Goal: Transaction & Acquisition: Purchase product/service

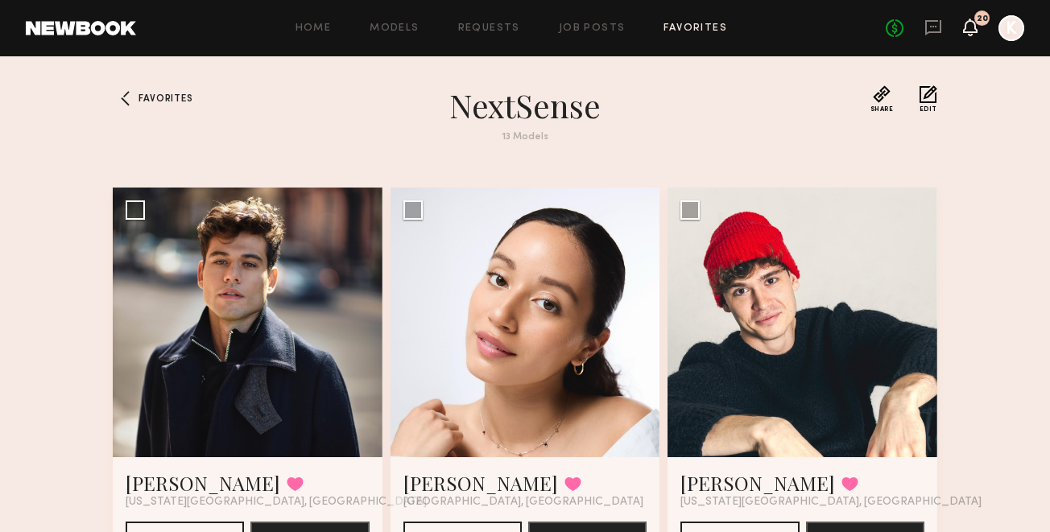
click at [971, 26] on icon at bounding box center [970, 26] width 13 height 11
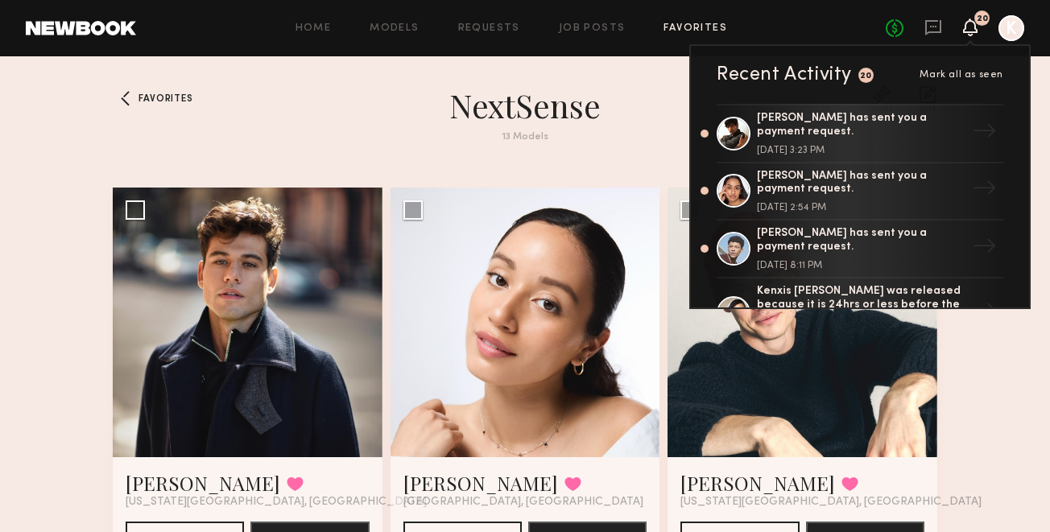
click at [877, 25] on div "Home Models Requests Job Posts Favorites Sign Out" at bounding box center [511, 28] width 750 height 10
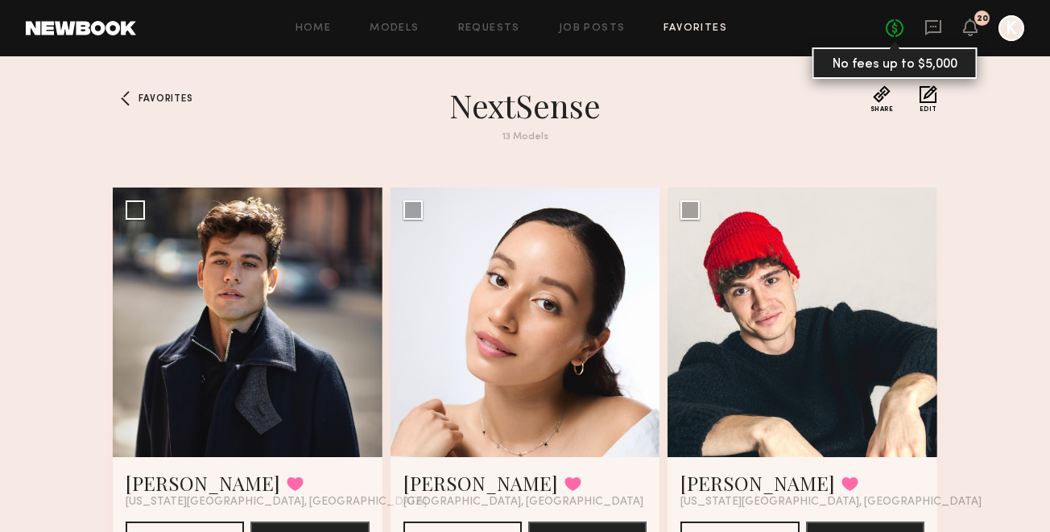
click at [894, 25] on link "No fees up to $5,000" at bounding box center [895, 28] width 18 height 18
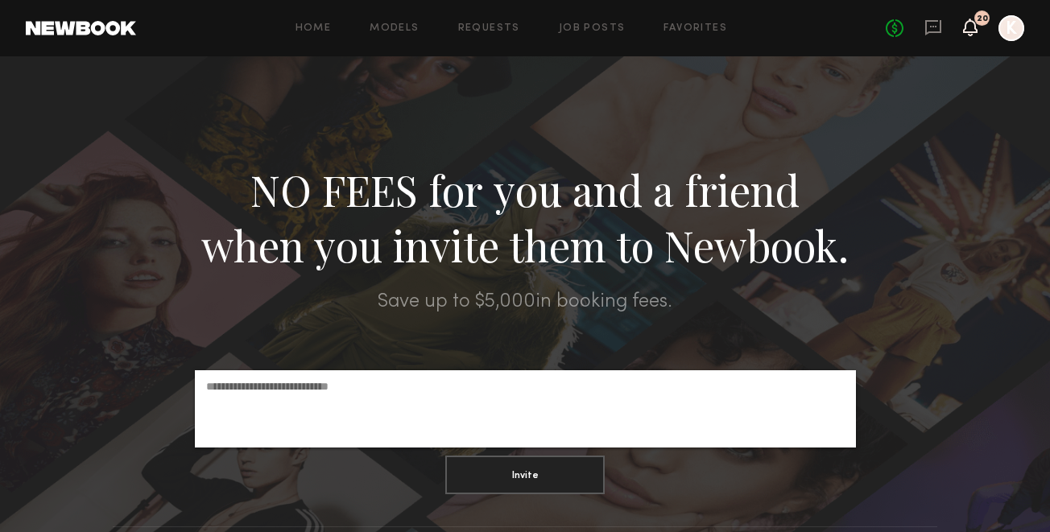
click at [971, 35] on icon at bounding box center [970, 35] width 5 height 2
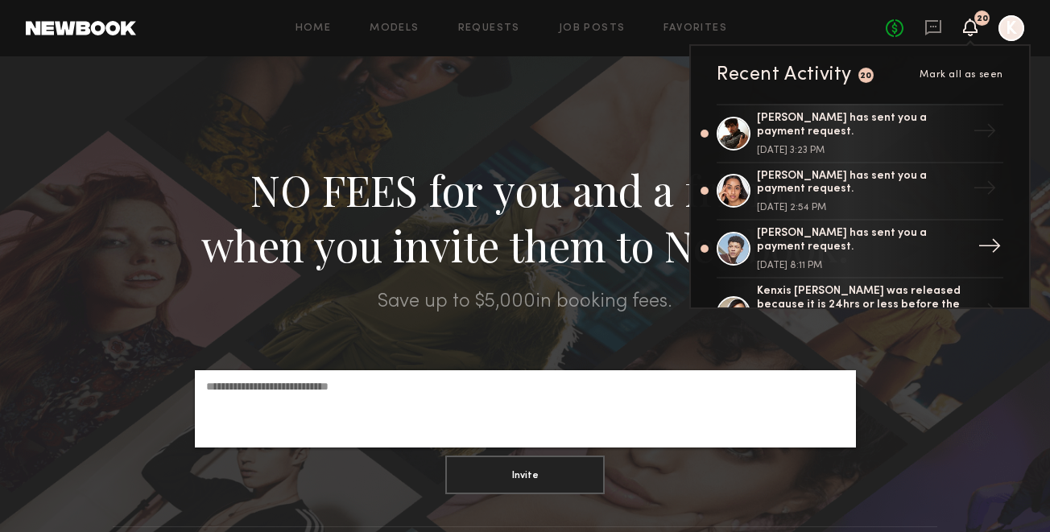
click at [979, 238] on div "→" at bounding box center [989, 249] width 37 height 42
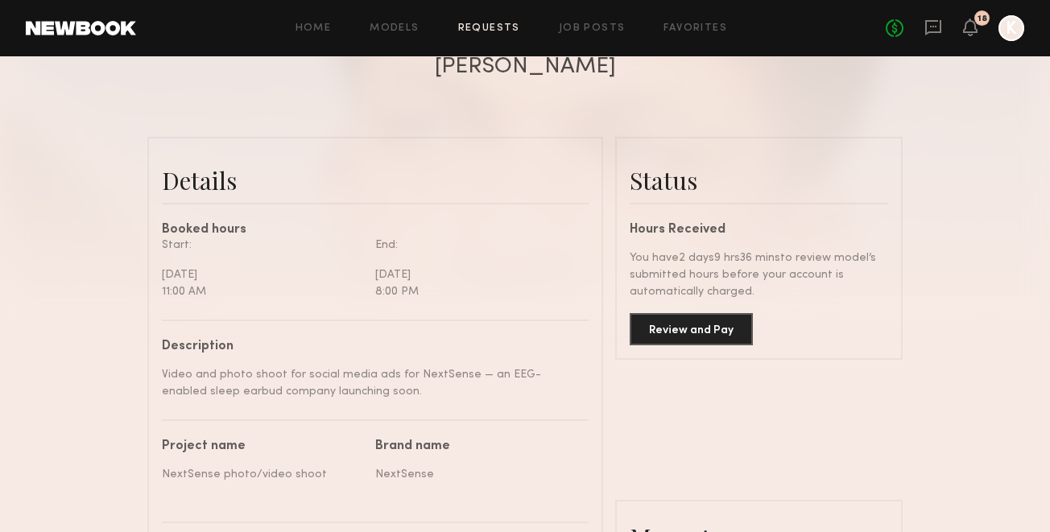
scroll to position [359, 0]
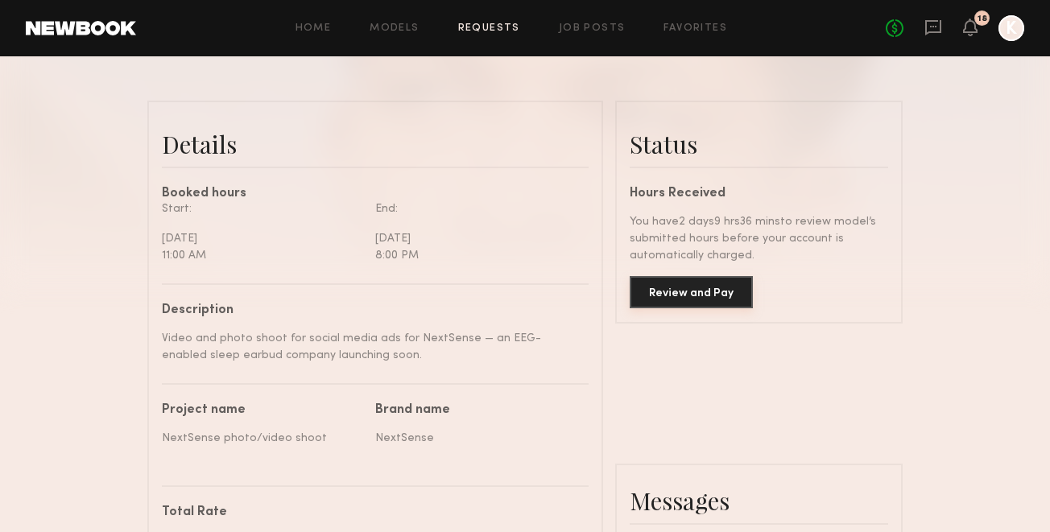
click at [701, 286] on button "Review and Pay" at bounding box center [691, 292] width 123 height 32
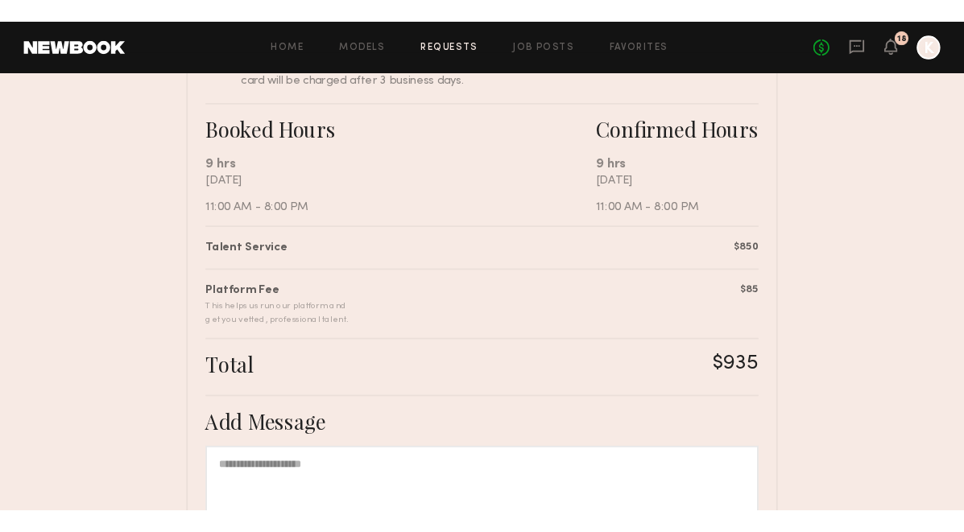
scroll to position [222, 0]
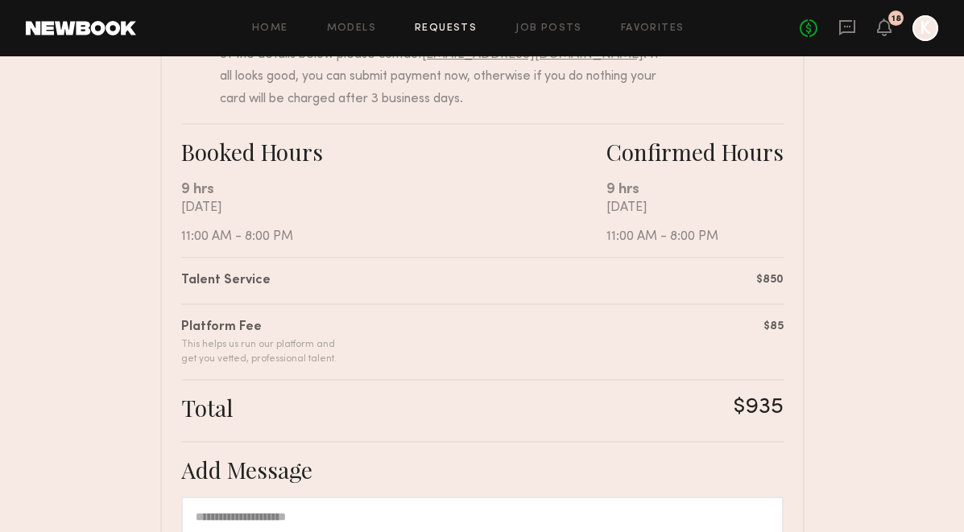
click at [99, 336] on nb-booking-payment "Review & Pay Model Review & Pay Model NextSense photo/video shoot Summary [PERS…" at bounding box center [482, 321] width 964 height 921
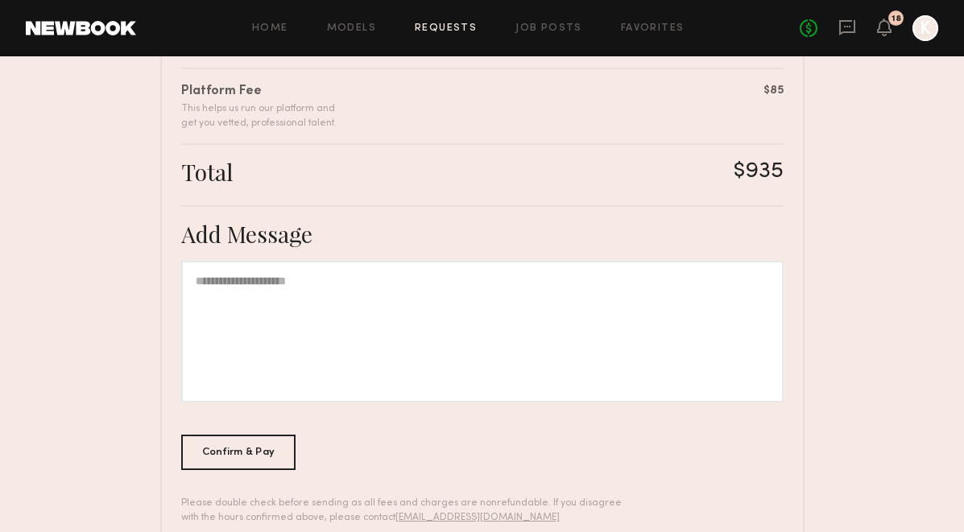
scroll to position [497, 0]
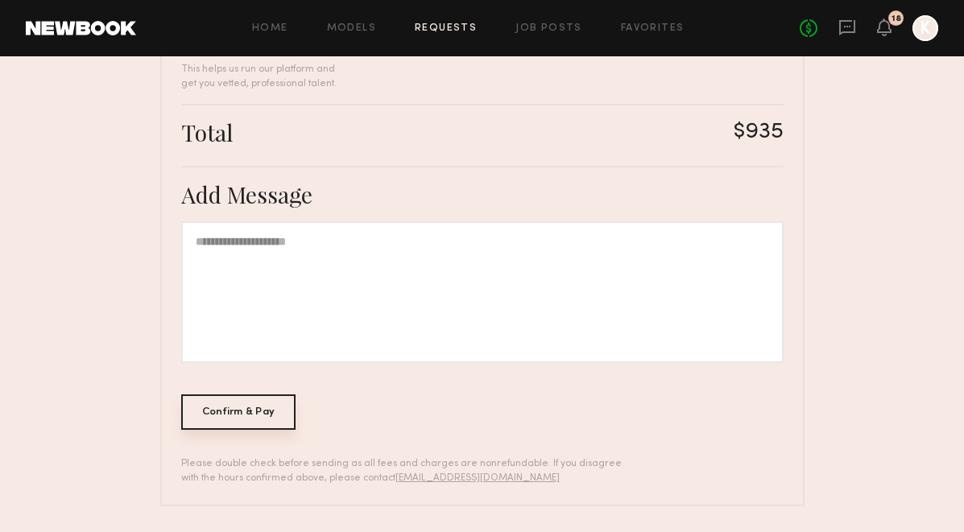
click at [255, 412] on div "Confirm & Pay" at bounding box center [238, 412] width 115 height 35
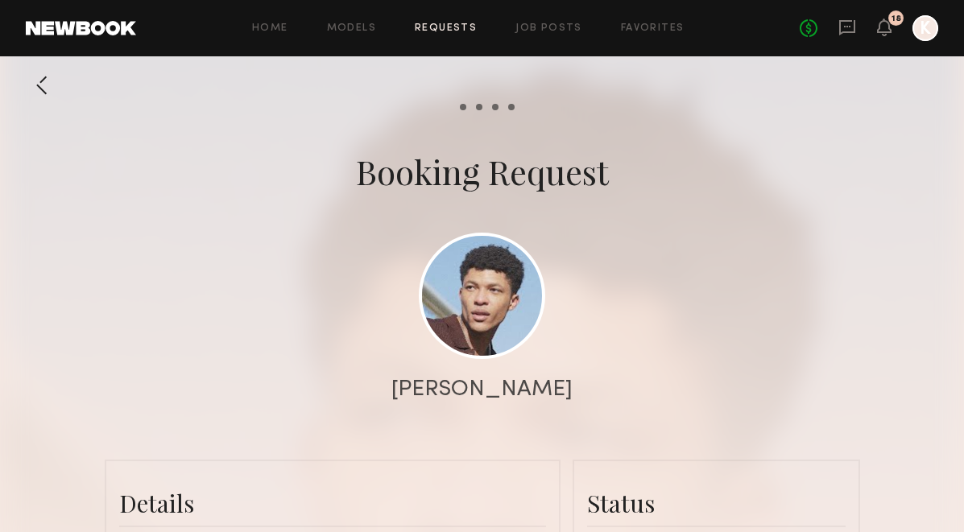
click at [898, 27] on div "No fees up to $5,000 18 K" at bounding box center [869, 28] width 139 height 26
click at [893, 27] on div "No fees up to $5,000 18 K" at bounding box center [869, 28] width 139 height 26
click at [884, 27] on icon at bounding box center [884, 26] width 13 height 11
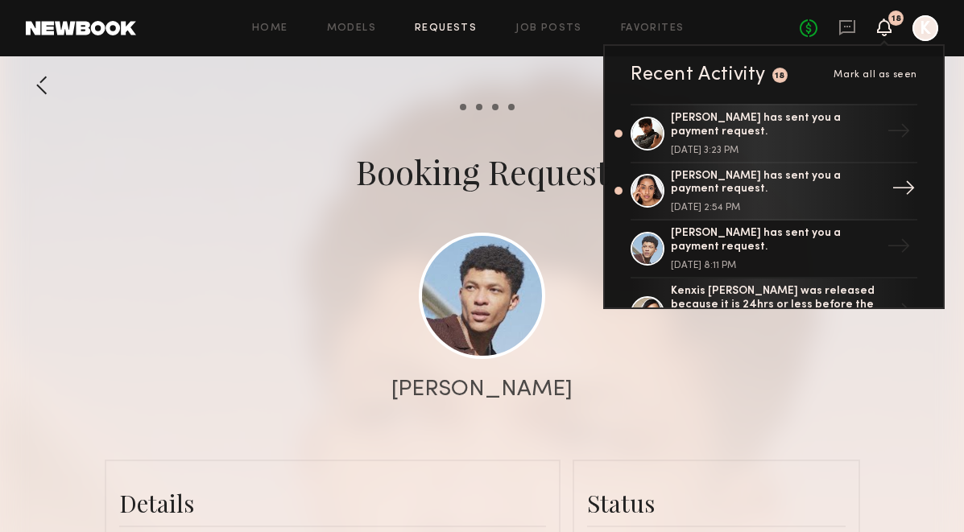
click at [760, 174] on div "[PERSON_NAME] has sent you a payment request." at bounding box center [775, 183] width 209 height 27
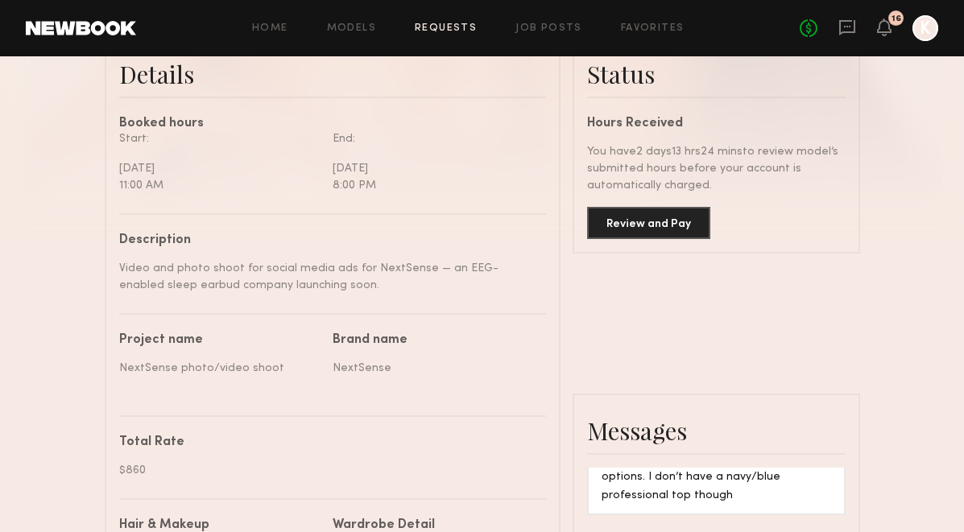
scroll to position [441, 0]
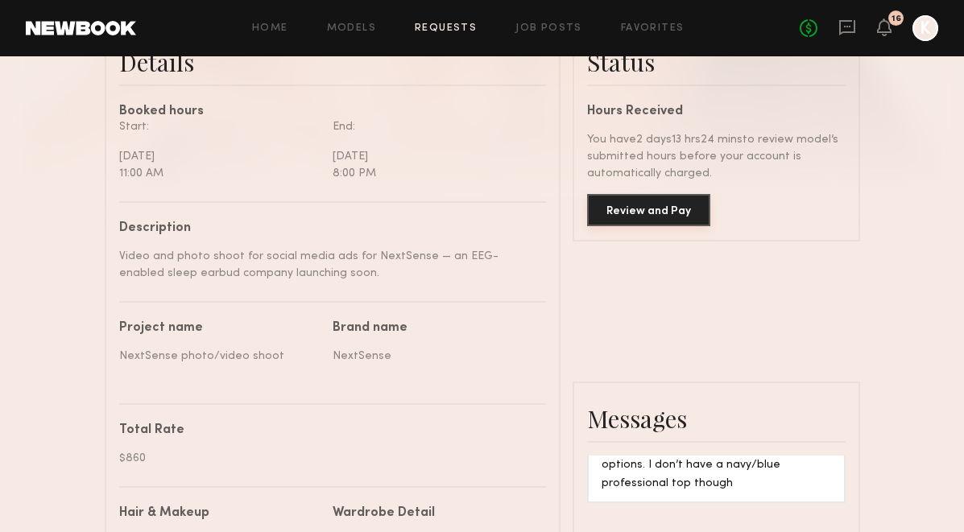
click at [648, 197] on button "Review and Pay" at bounding box center [648, 210] width 123 height 32
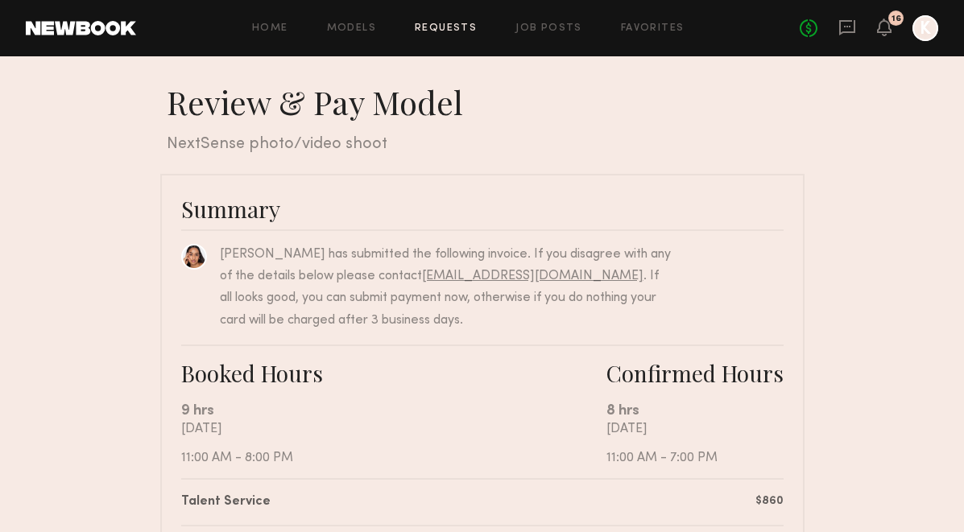
scroll to position [234, 0]
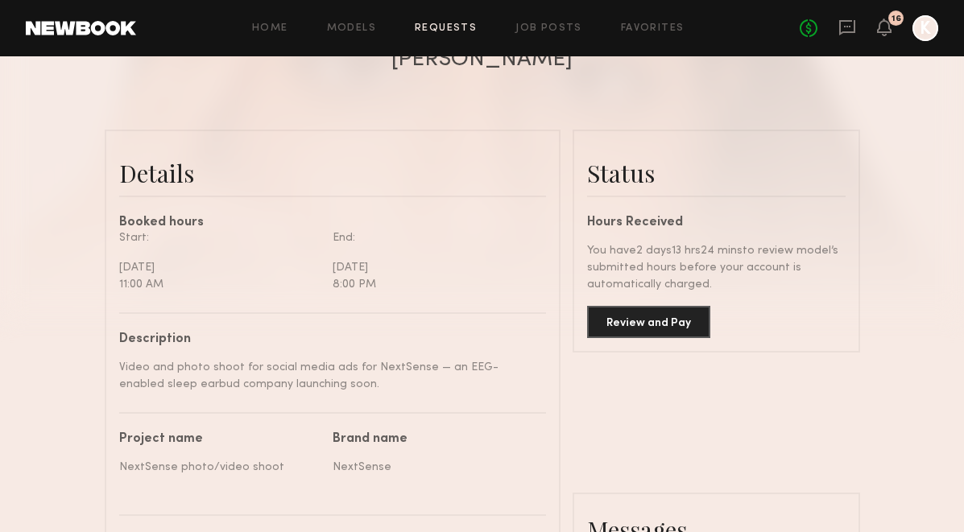
scroll to position [328, 0]
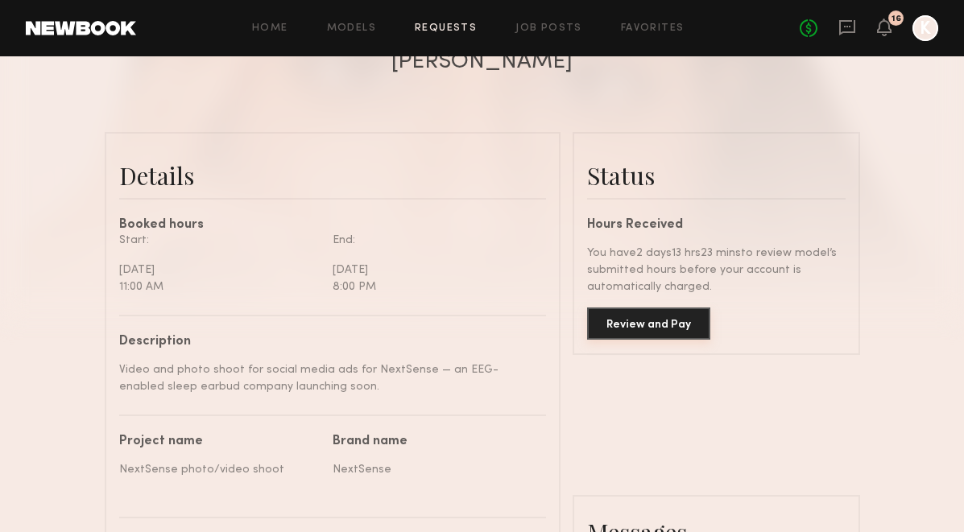
click at [660, 332] on button "Review and Pay" at bounding box center [648, 324] width 123 height 32
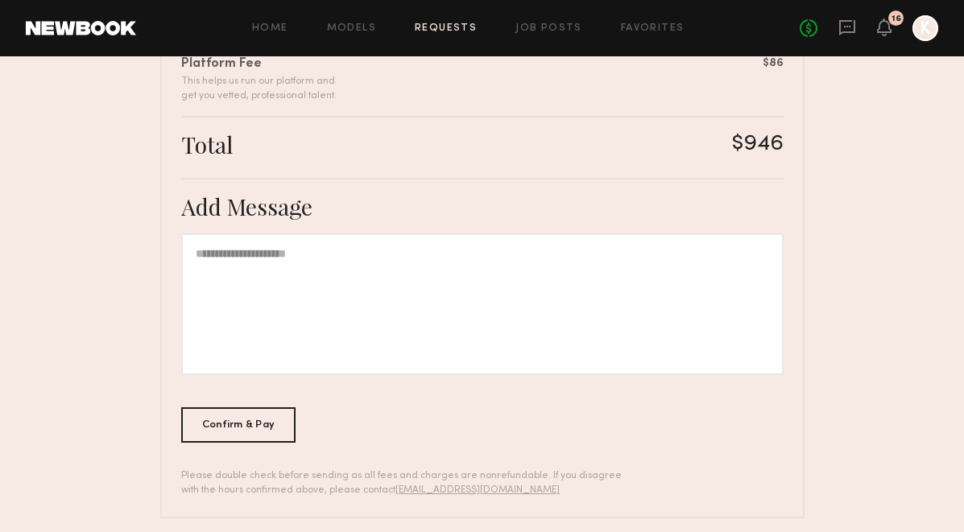
scroll to position [497, 0]
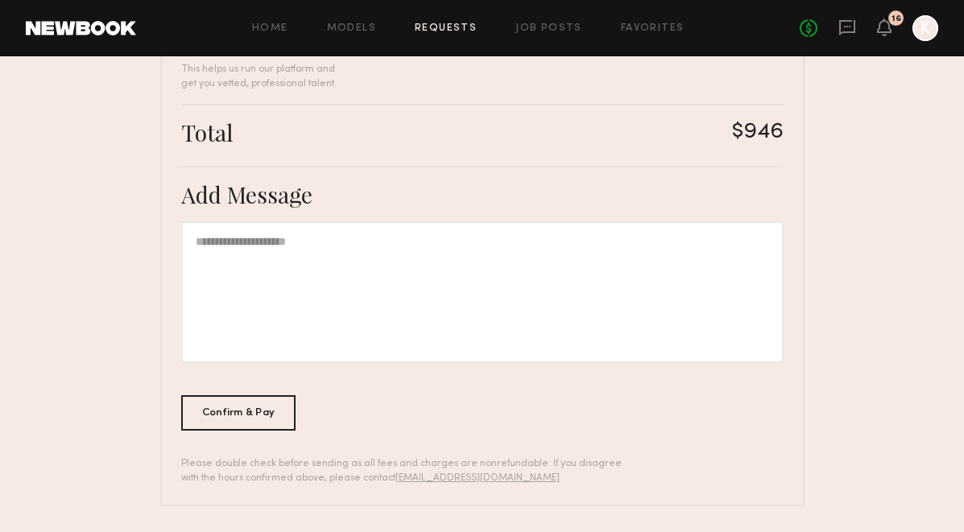
click at [220, 395] on div "Confirm & Pay" at bounding box center [238, 412] width 115 height 35
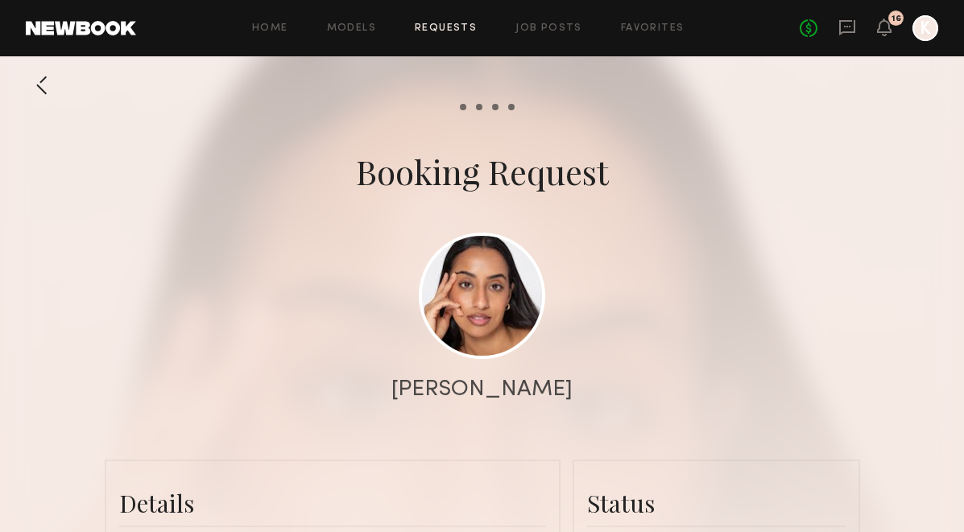
scroll to position [2393, 0]
click at [889, 31] on icon at bounding box center [884, 26] width 13 height 11
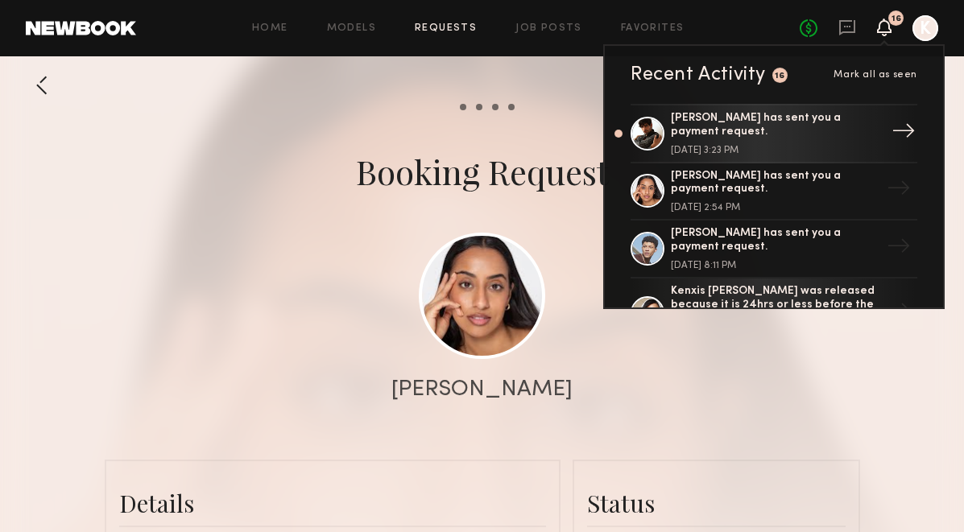
click at [761, 134] on div "[PERSON_NAME] has sent you a payment request. [DATE] 3:23 PM" at bounding box center [775, 133] width 209 height 43
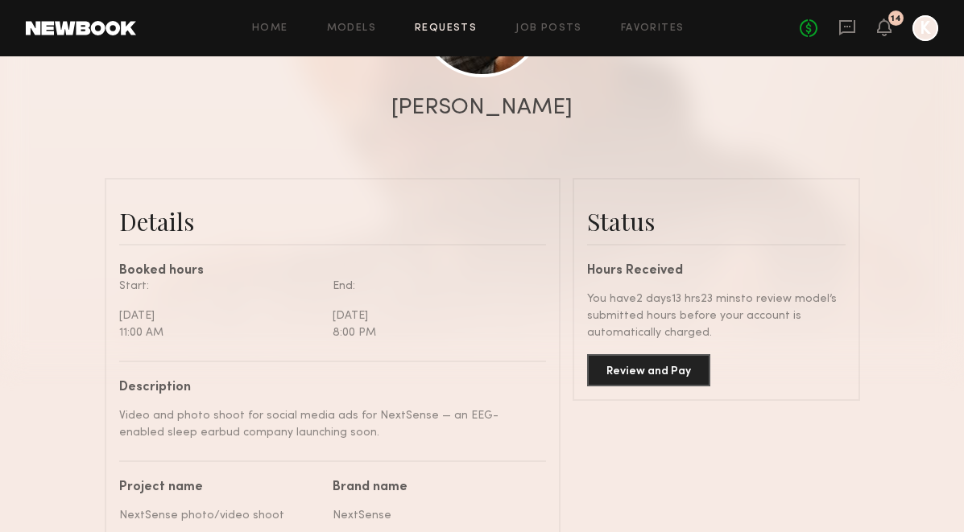
scroll to position [283, 0]
click at [635, 357] on button "Review and Pay" at bounding box center [648, 369] width 123 height 32
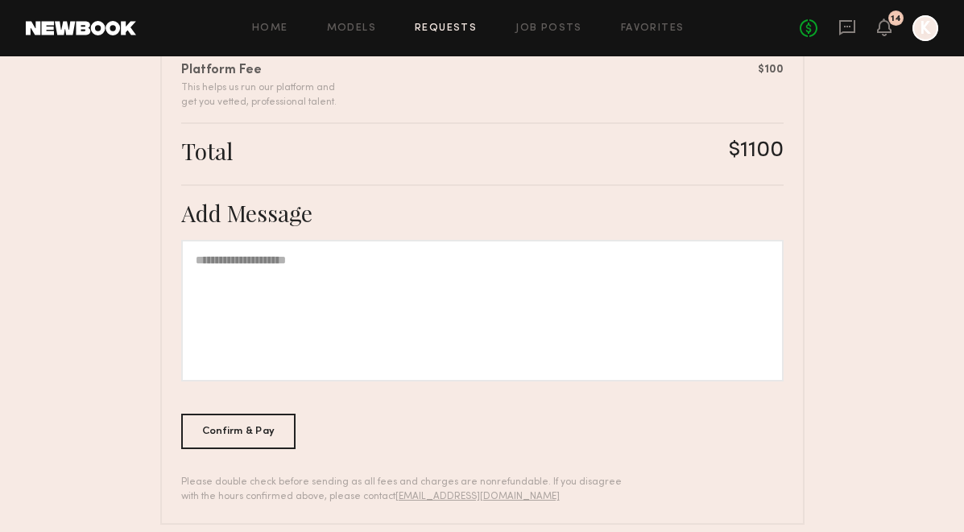
scroll to position [497, 0]
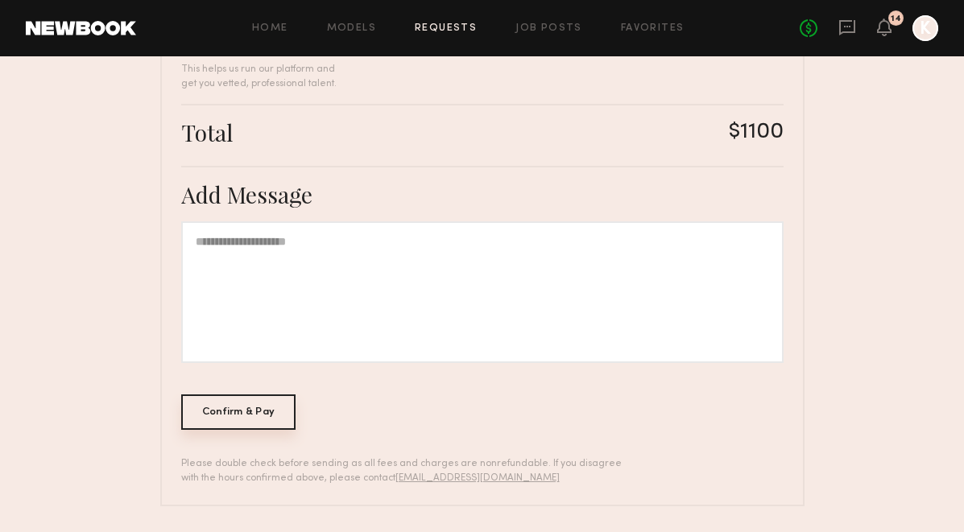
click at [227, 406] on div "Confirm & Pay" at bounding box center [238, 412] width 115 height 35
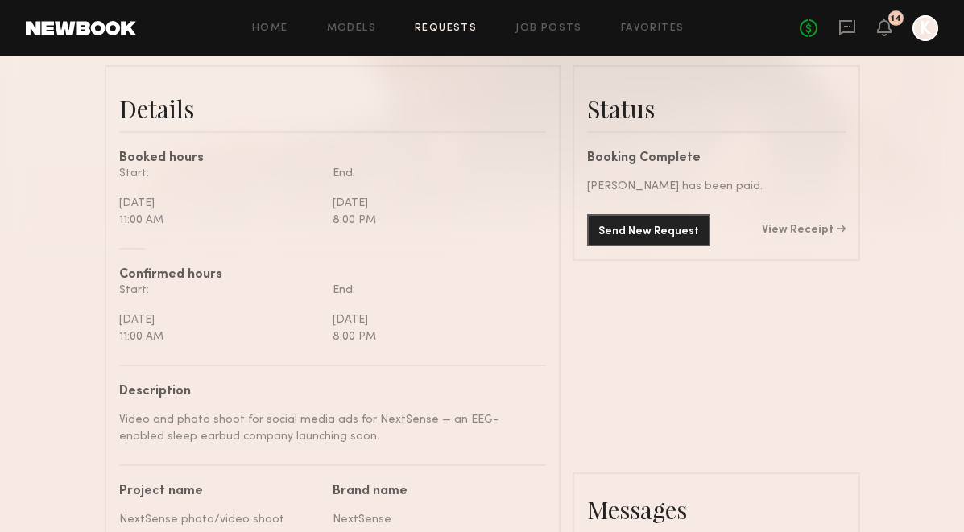
scroll to position [397, 0]
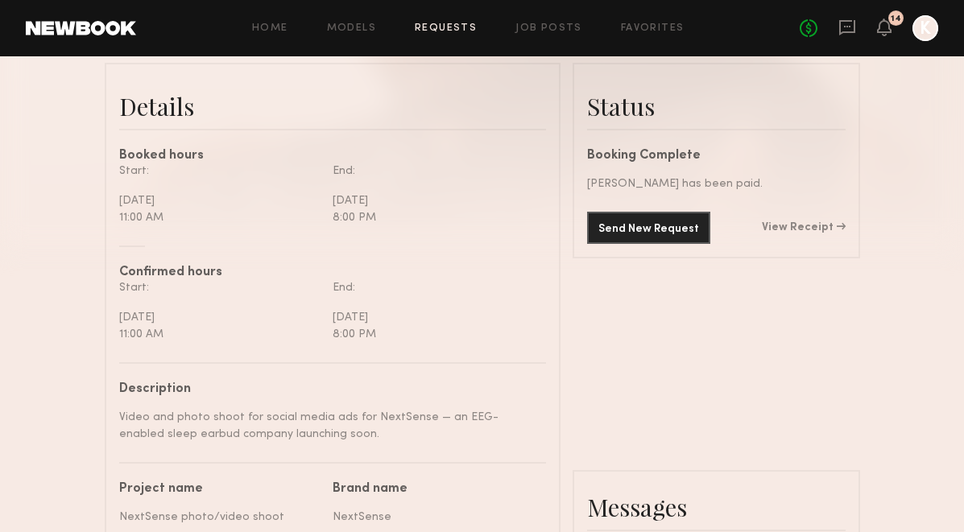
click at [909, 23] on div "No fees up to $5,000 14 K" at bounding box center [869, 28] width 139 height 26
click at [922, 23] on div at bounding box center [926, 28] width 26 height 26
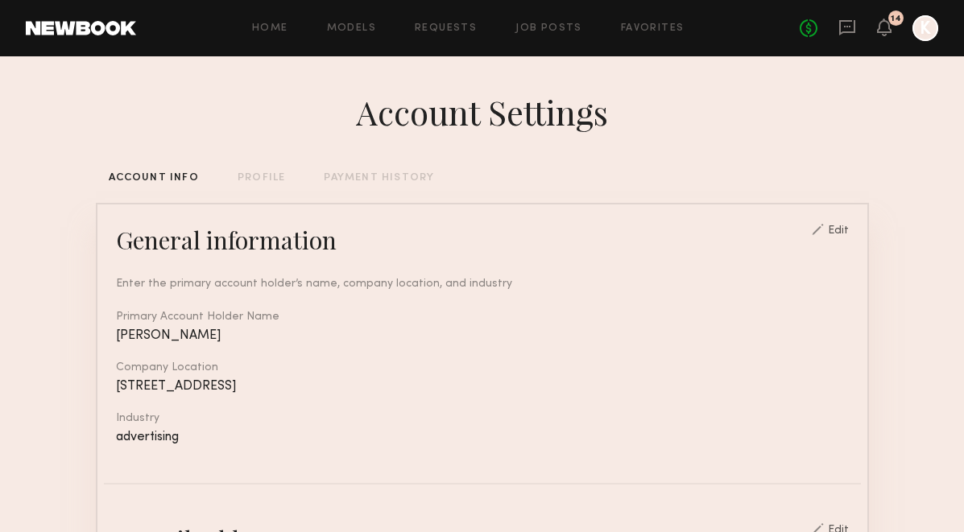
click at [333, 180] on div "PAYMENT HISTORY" at bounding box center [379, 178] width 110 height 10
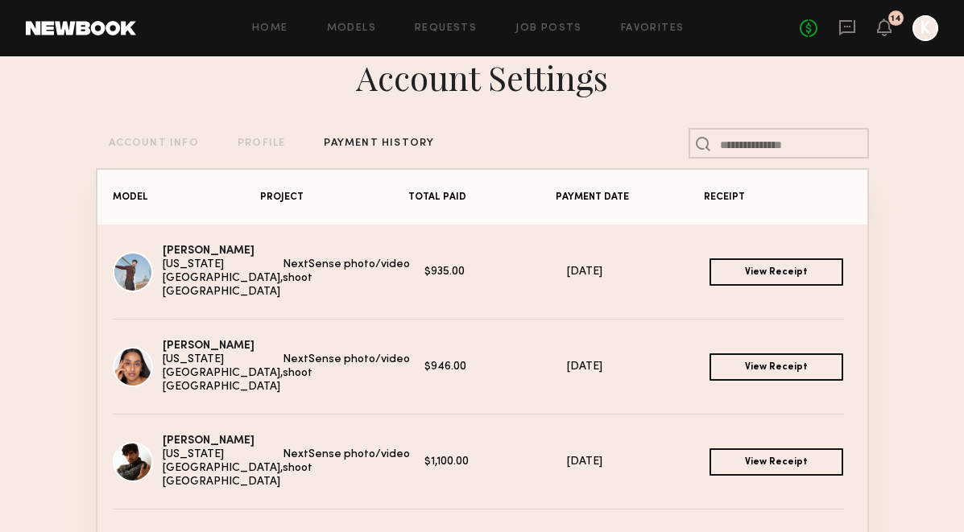
scroll to position [31, 0]
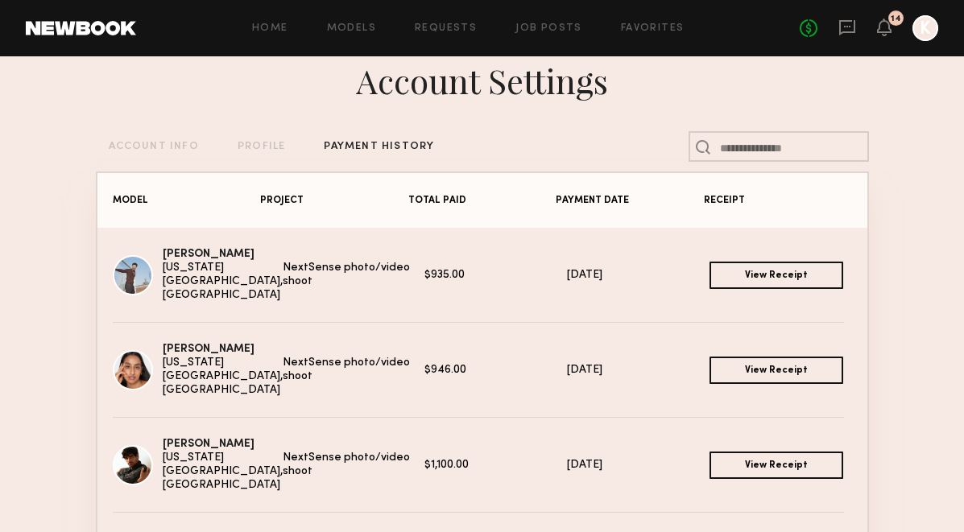
click at [254, 146] on div "PROFILE" at bounding box center [262, 147] width 48 height 10
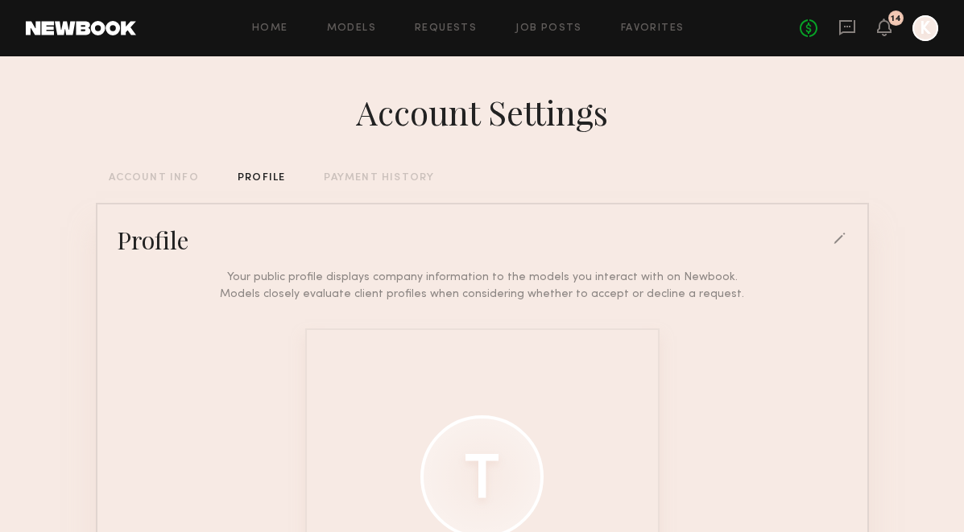
click at [145, 191] on div "Account Settings ACCOUNT INFO PROFILE PAYMENT HISTORY Profile Your public profi…" at bounding box center [482, 444] width 773 height 777
click at [145, 175] on div "ACCOUNT INFO" at bounding box center [154, 178] width 90 height 10
